Goal: Contribute content: Add original content to the website for others to see

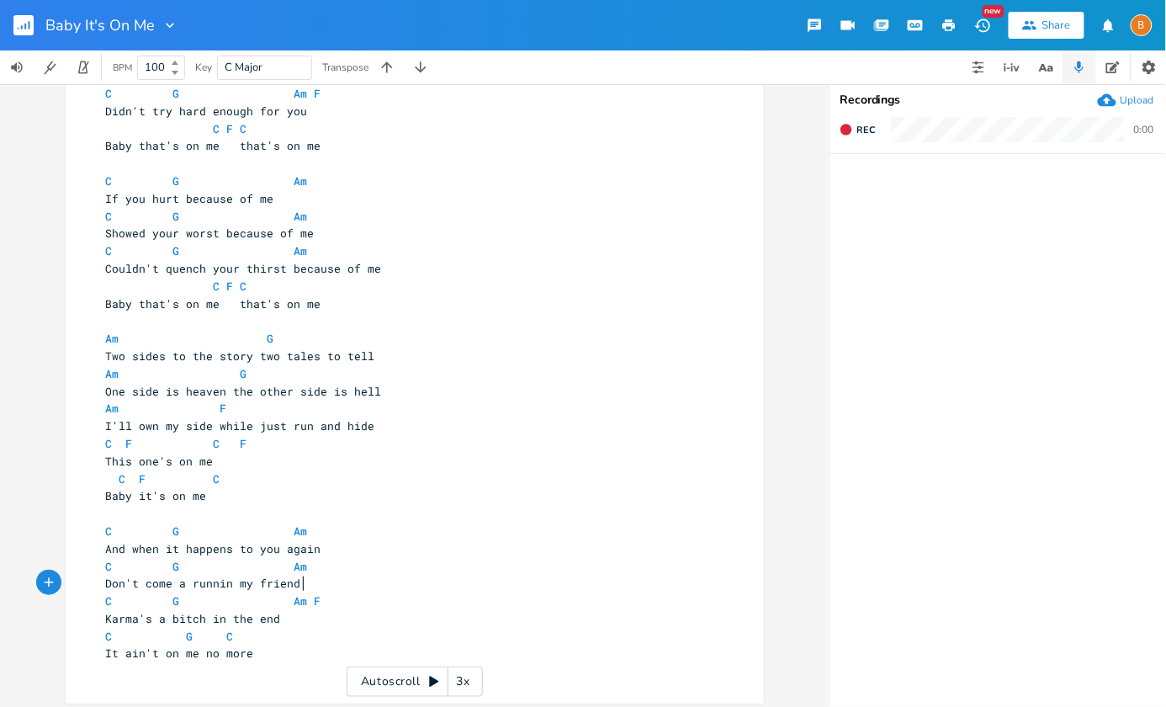
scroll to position [133, 0]
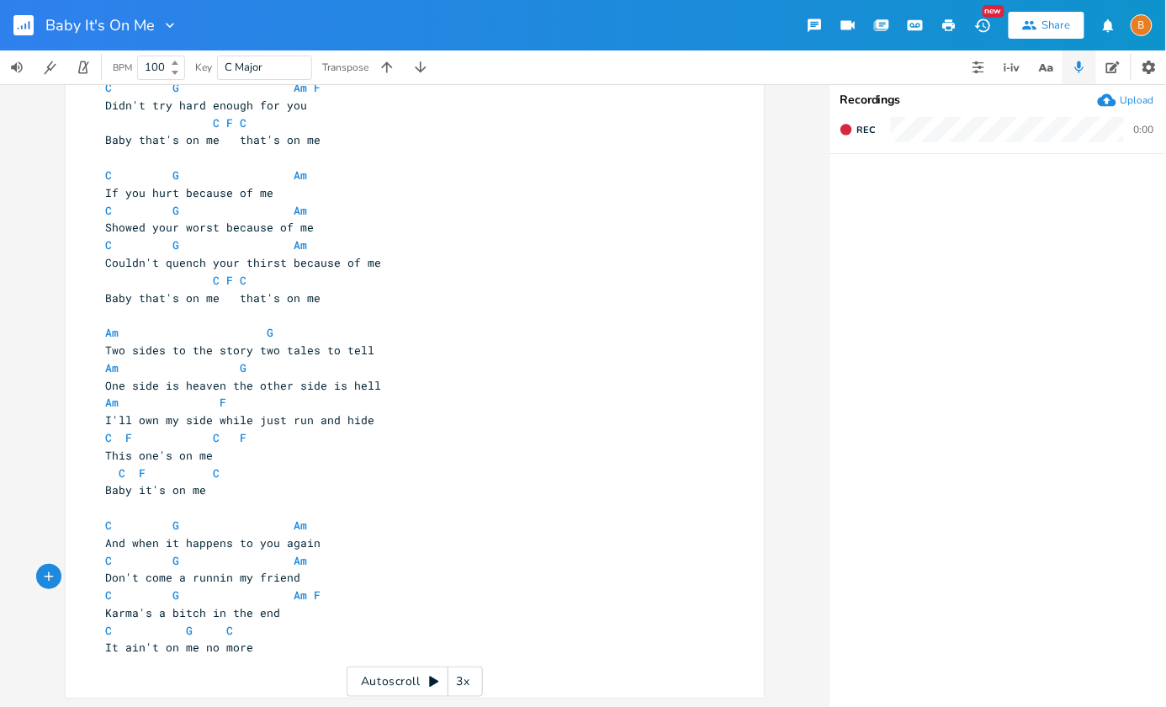
click at [260, 490] on pre "Baby it's on me" at bounding box center [406, 490] width 607 height 18
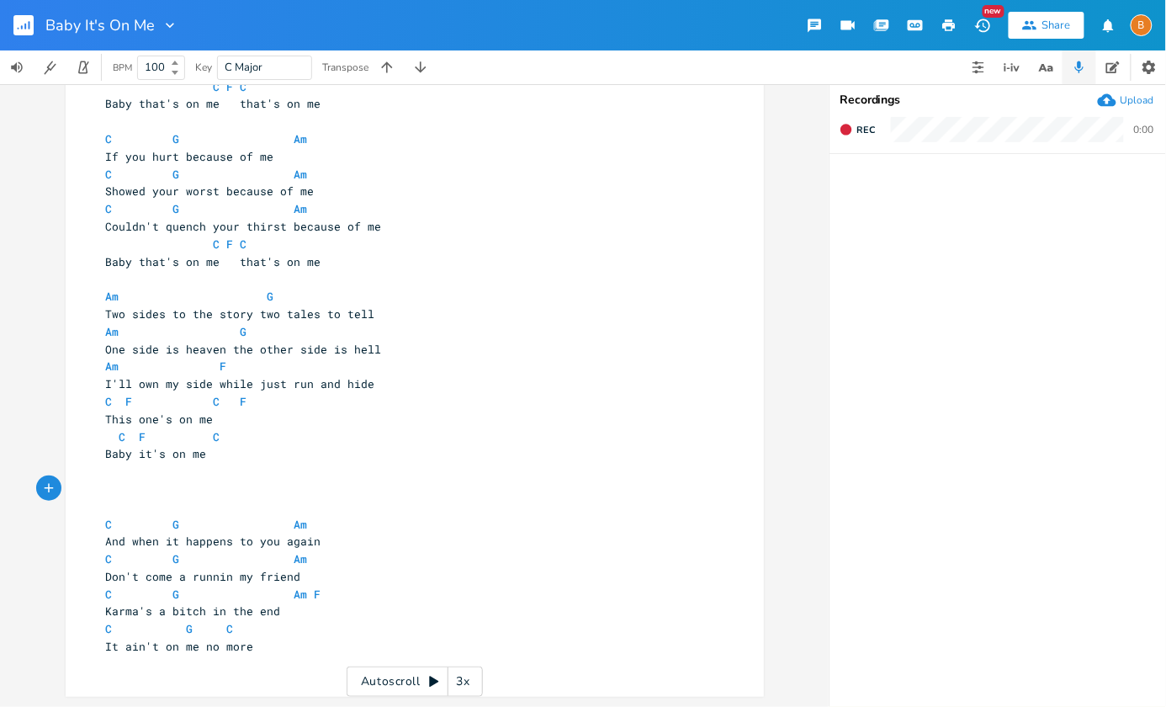
scroll to position [0, 0]
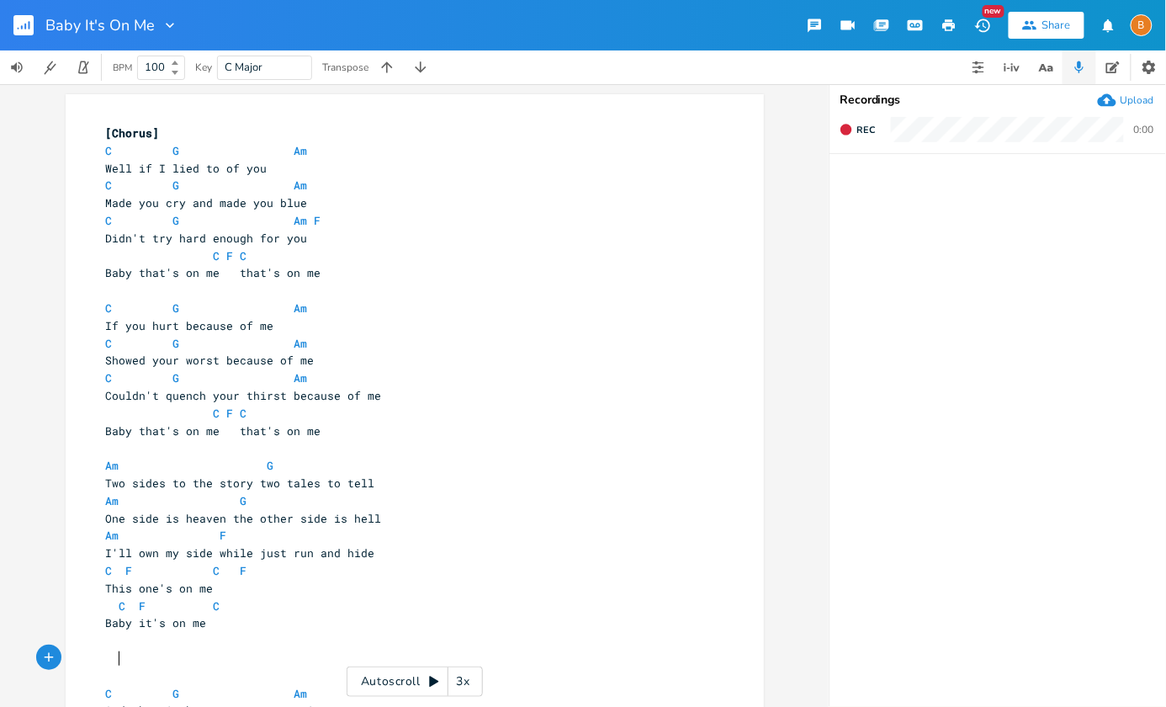
click at [130, 138] on span "[Chorus]" at bounding box center [133, 132] width 54 height 15
type textarea "Verse"
type textarea "[Verse]"
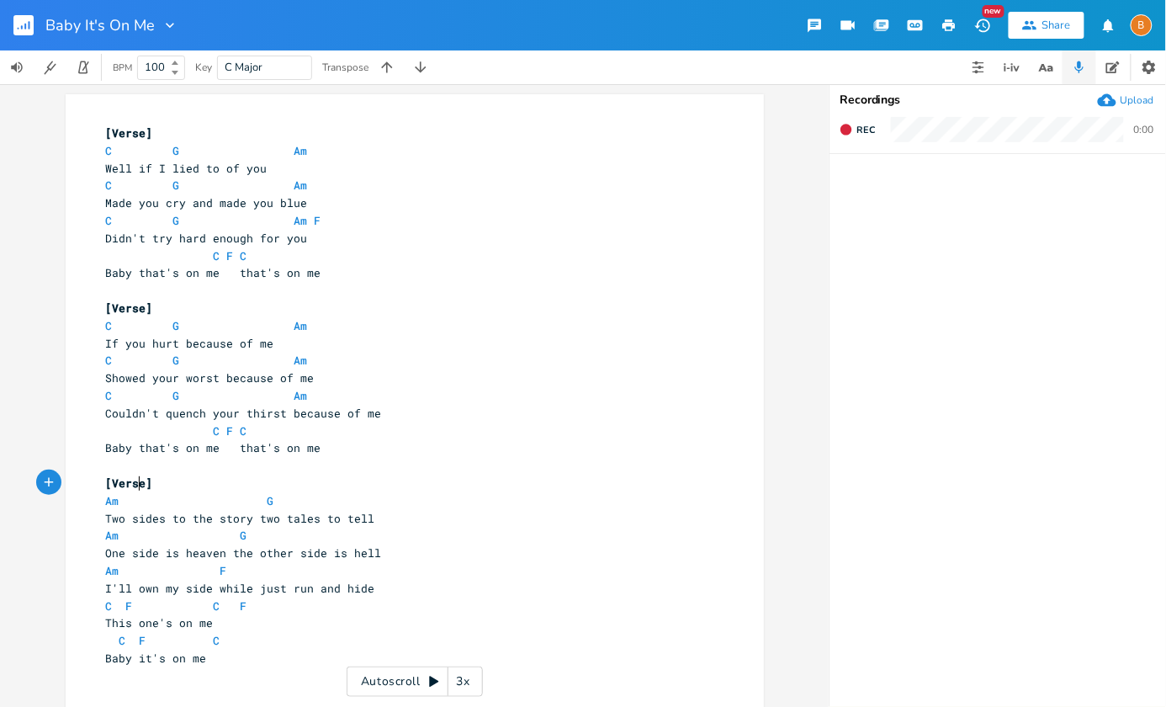
click at [132, 485] on span "[Verse]" at bounding box center [129, 482] width 47 height 15
type textarea "Chorus"
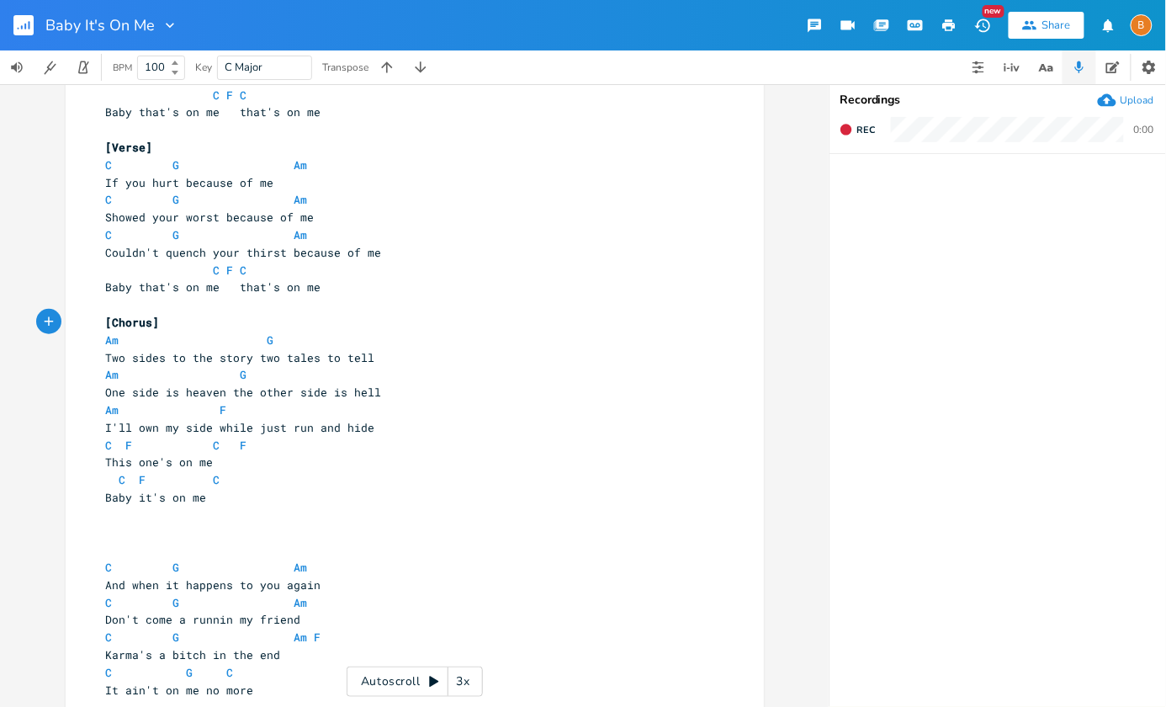
scroll to position [204, 0]
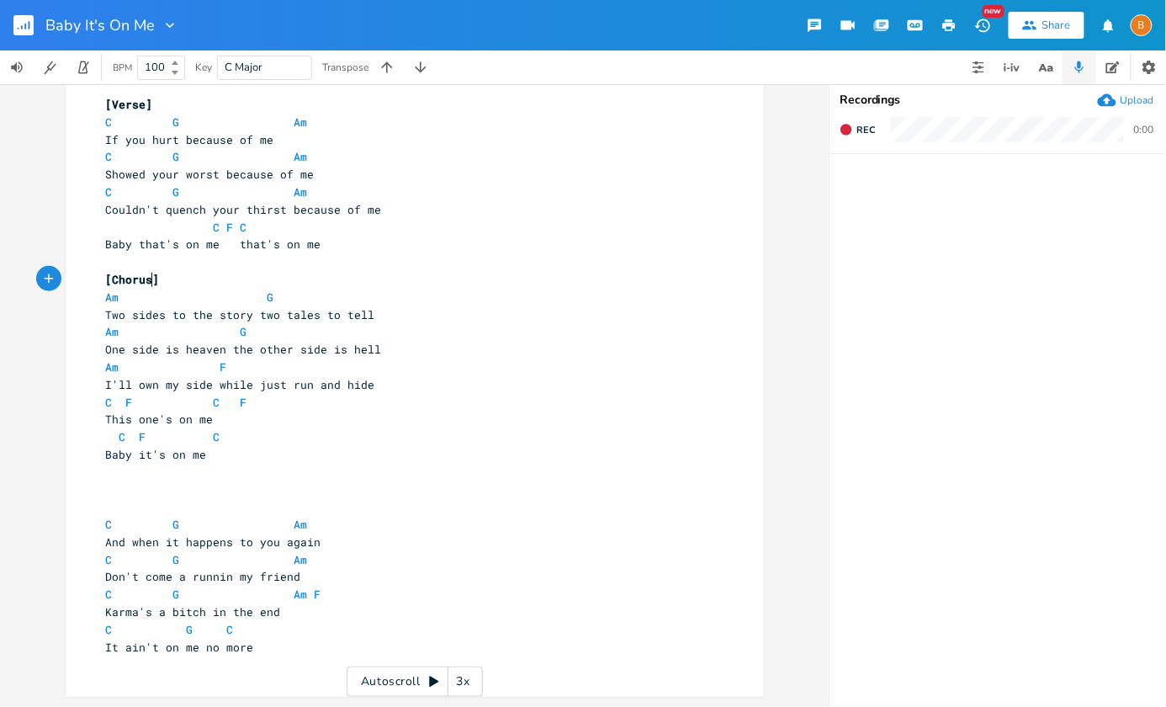
click at [206, 490] on pre at bounding box center [406, 490] width 607 height 18
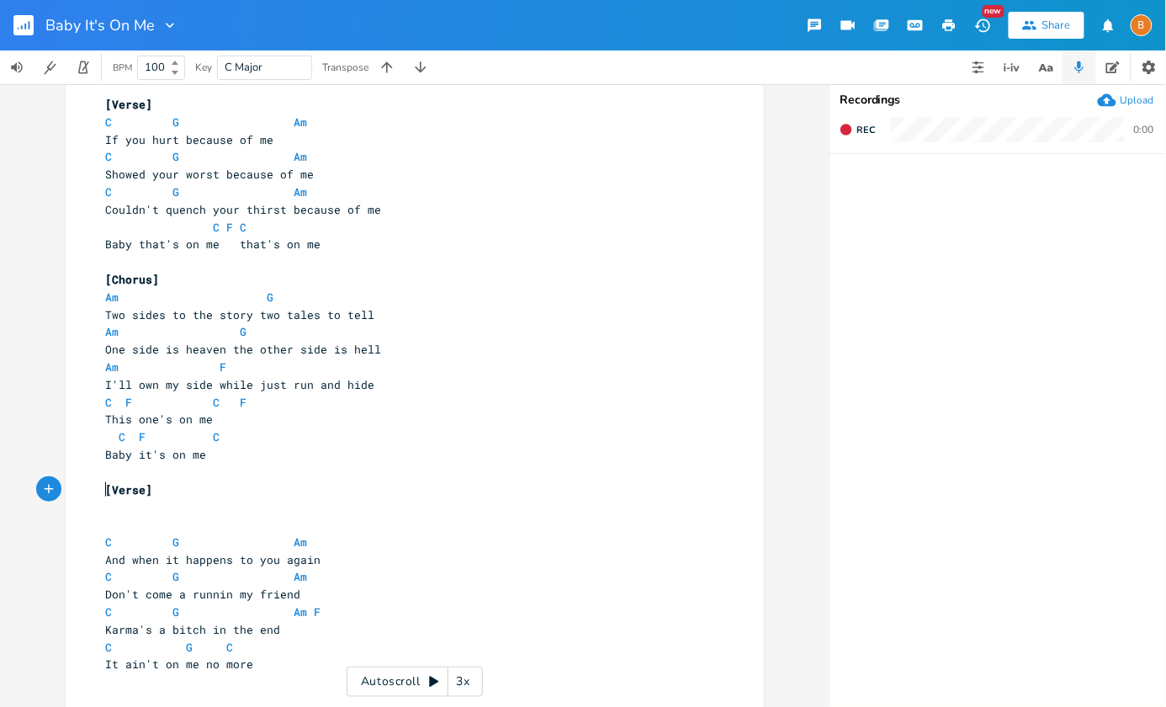
click at [121, 487] on span "[Verse]" at bounding box center [129, 489] width 47 height 15
type textarea "Break"
click at [154, 527] on pre "​" at bounding box center [406, 525] width 607 height 18
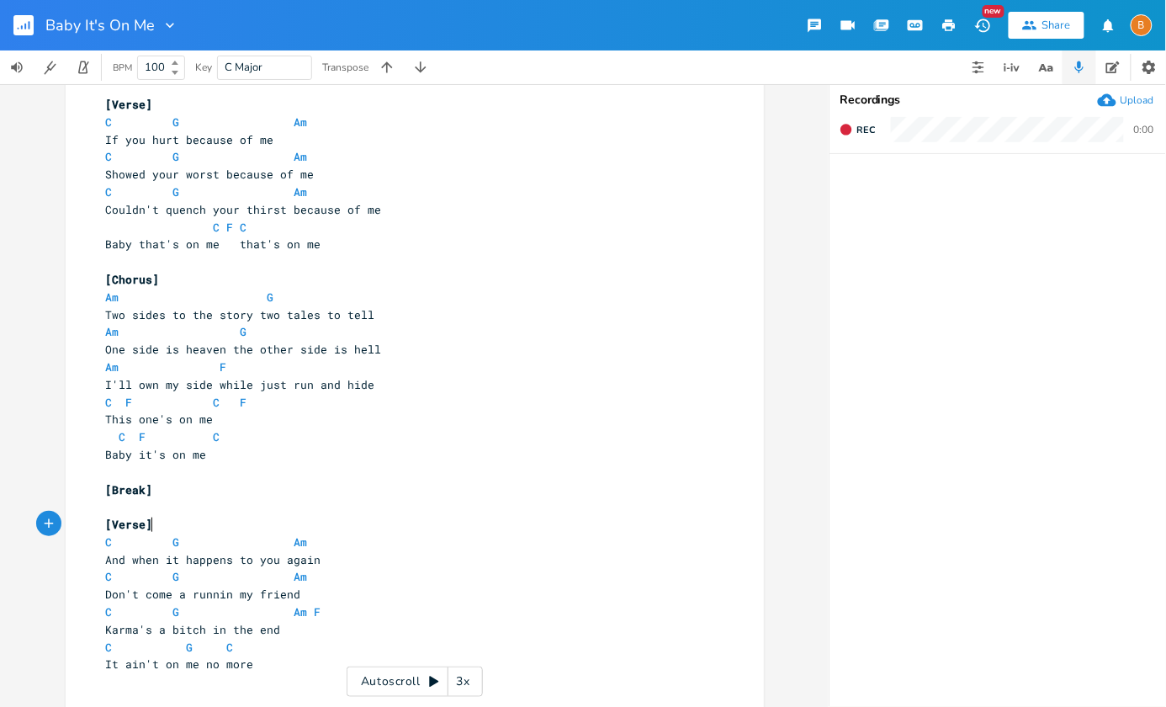
scroll to position [0, 0]
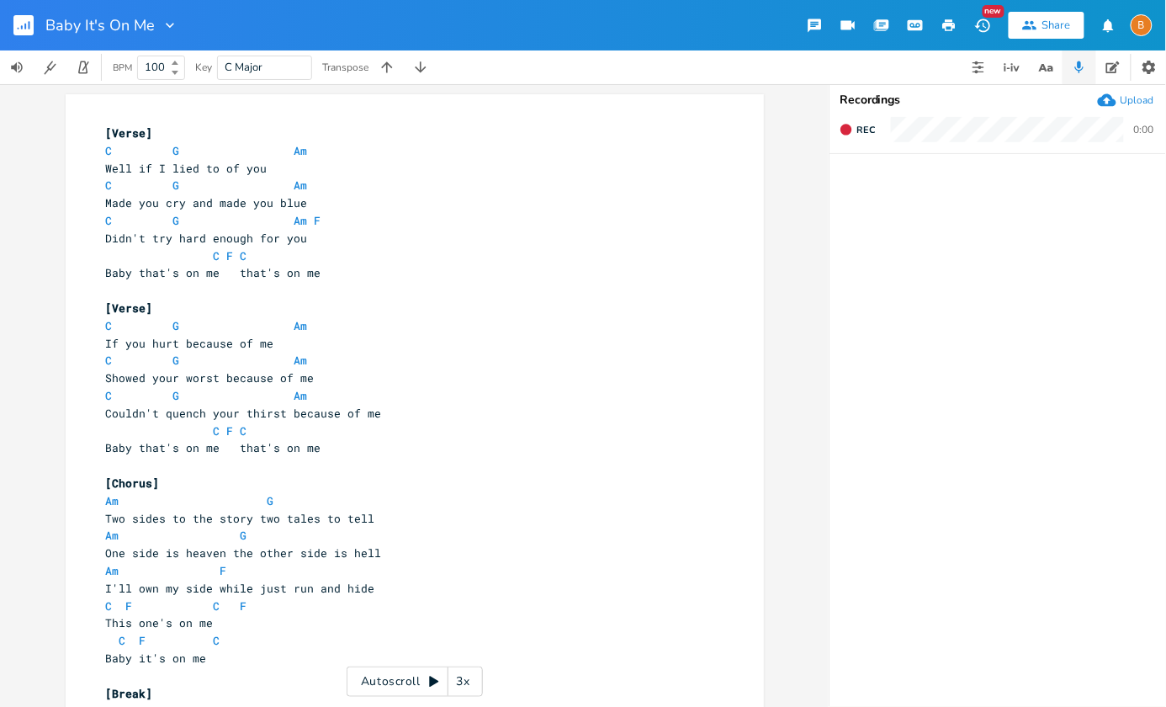
click at [232, 169] on span "Well if I lied to of you" at bounding box center [187, 168] width 162 height 15
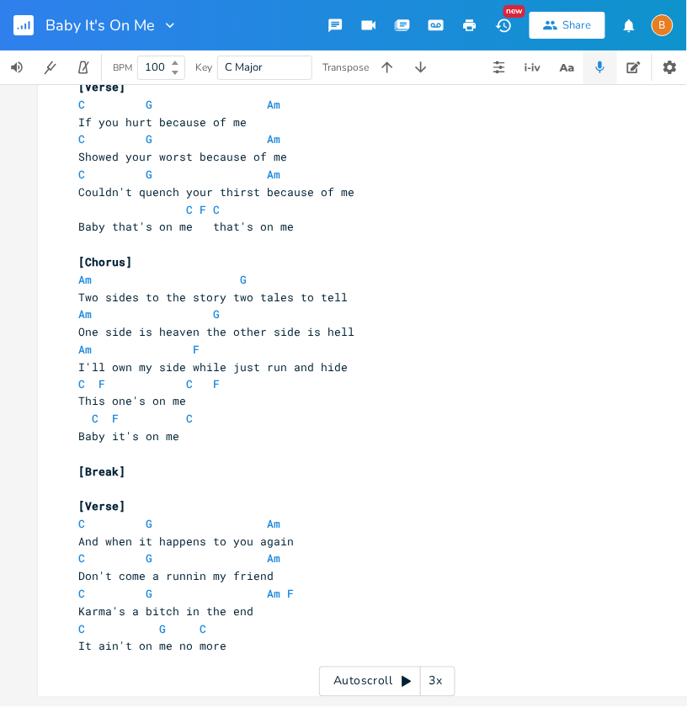
scroll to position [231, 0]
type textarea "C F C Baby it's on me"
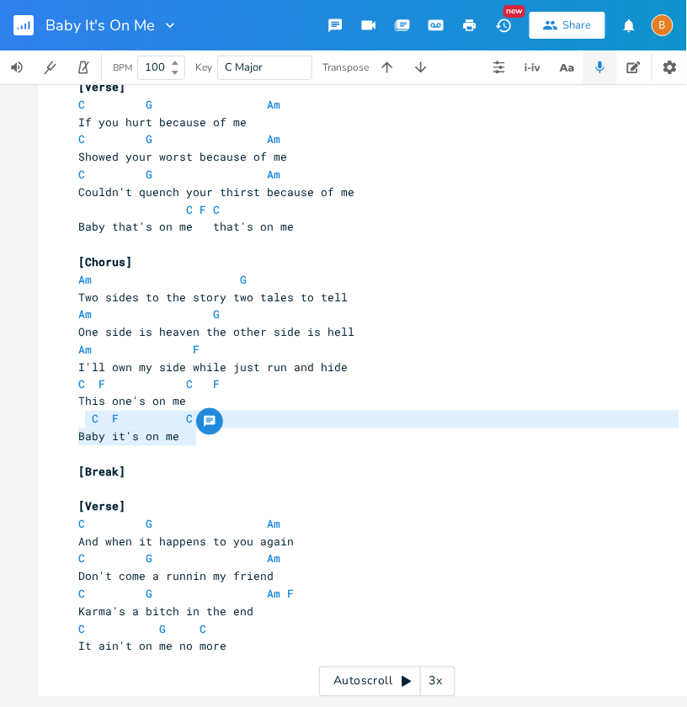
drag, startPoint x: 197, startPoint y: 425, endPoint x: 79, endPoint y: 409, distance: 118.9
click at [79, 409] on div "[Verse] C G Am 6 Well if I lied to you C G Am 7 Made you cry and made you blue …" at bounding box center [378, 288] width 607 height 770
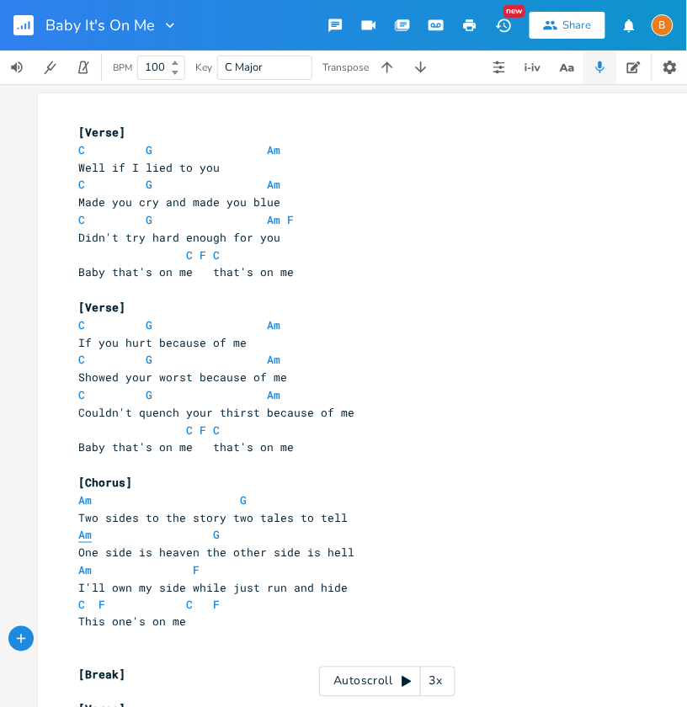
scroll to position [0, 0]
click at [95, 382] on span "Showed your worst because of me" at bounding box center [182, 377] width 209 height 15
type textarea "Bourght"
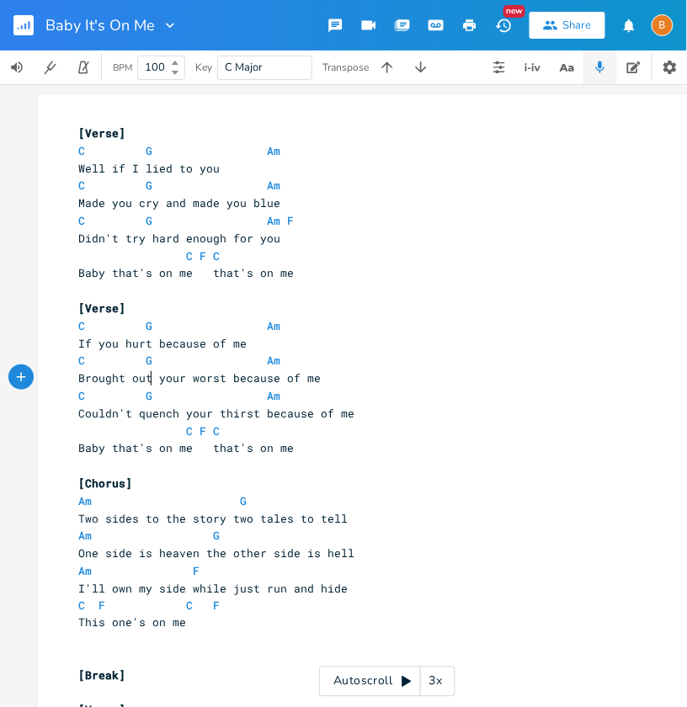
scroll to position [0, 51]
type textarea "[PERSON_NAME] out"
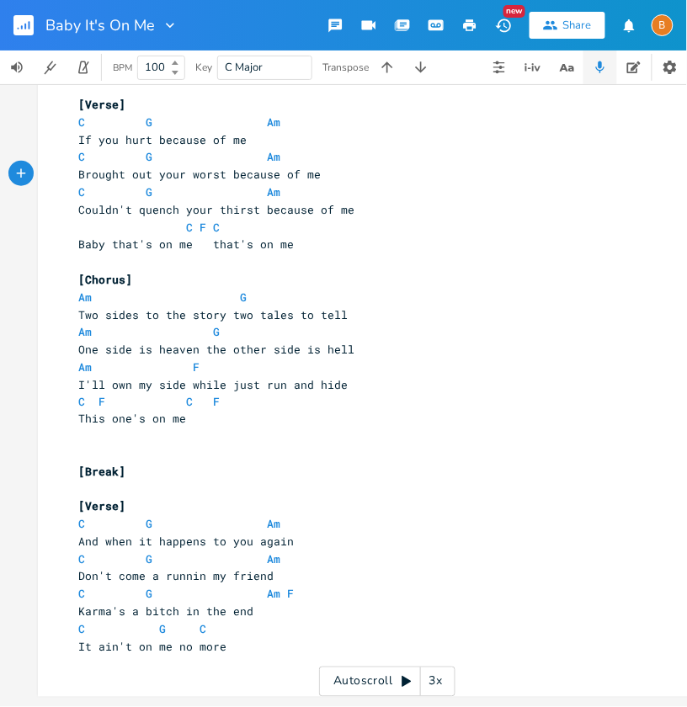
scroll to position [213, 0]
click at [225, 377] on span "I'll own my side while just run and hide" at bounding box center [212, 384] width 269 height 15
type textarea "you"
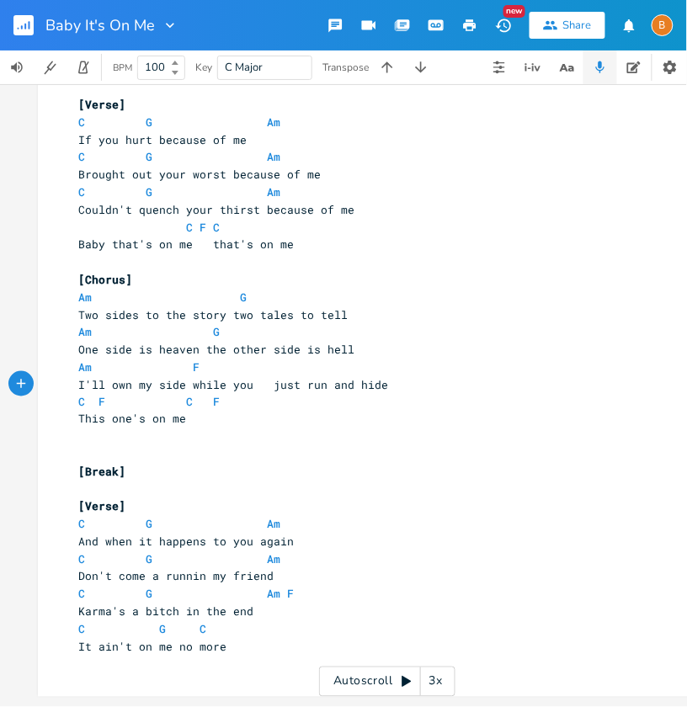
click at [247, 538] on span "And when it happens to you again" at bounding box center [185, 541] width 215 height 15
type textarea "once"
